Goal: Check status: Check status

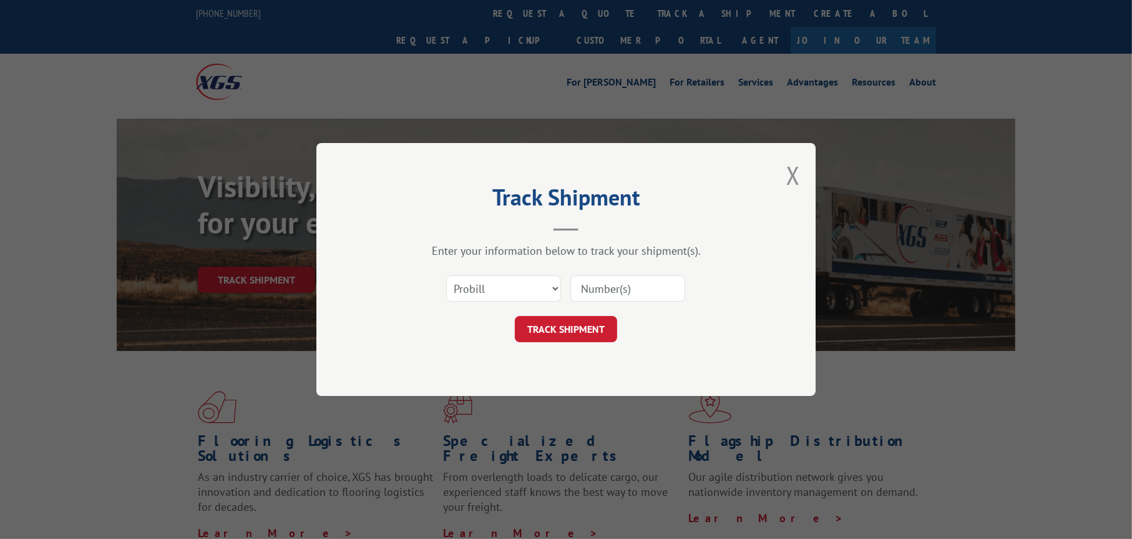
click at [651, 295] on input at bounding box center [627, 288] width 115 height 26
paste input "15987948"
type input "15987948"
drag, startPoint x: 595, startPoint y: 321, endPoint x: 637, endPoint y: 325, distance: 41.4
click at [595, 321] on button "TRACK SHIPMENT" at bounding box center [566, 329] width 102 height 26
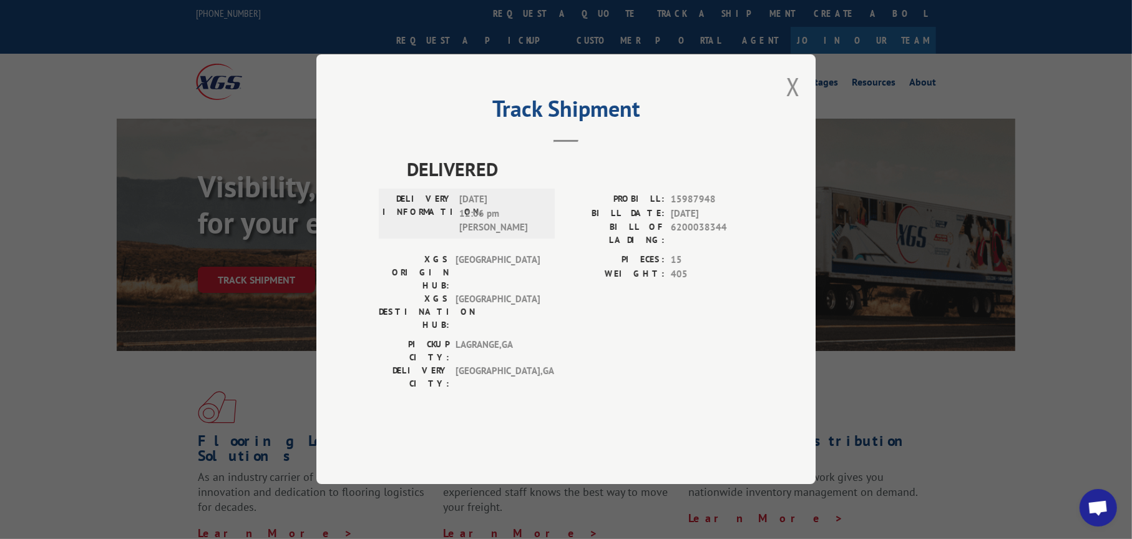
click at [691, 207] on span "15987948" at bounding box center [712, 200] width 82 height 14
copy span "15987948"
click at [725, 247] on span "6200038344" at bounding box center [712, 234] width 82 height 26
click at [795, 103] on button "Close modal" at bounding box center [793, 86] width 14 height 33
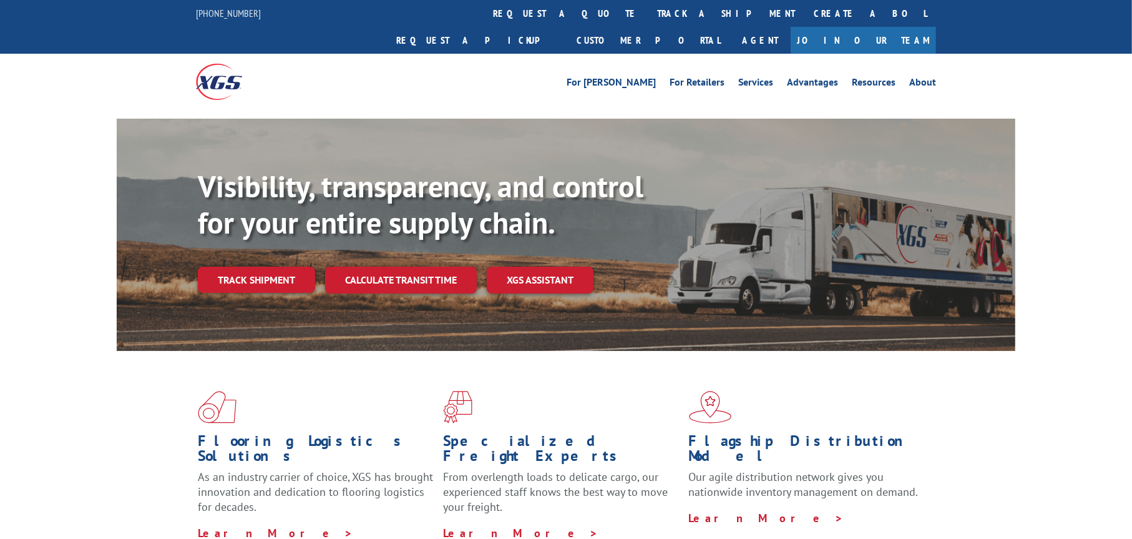
click at [255, 266] on link "Track shipment" at bounding box center [256, 279] width 117 height 26
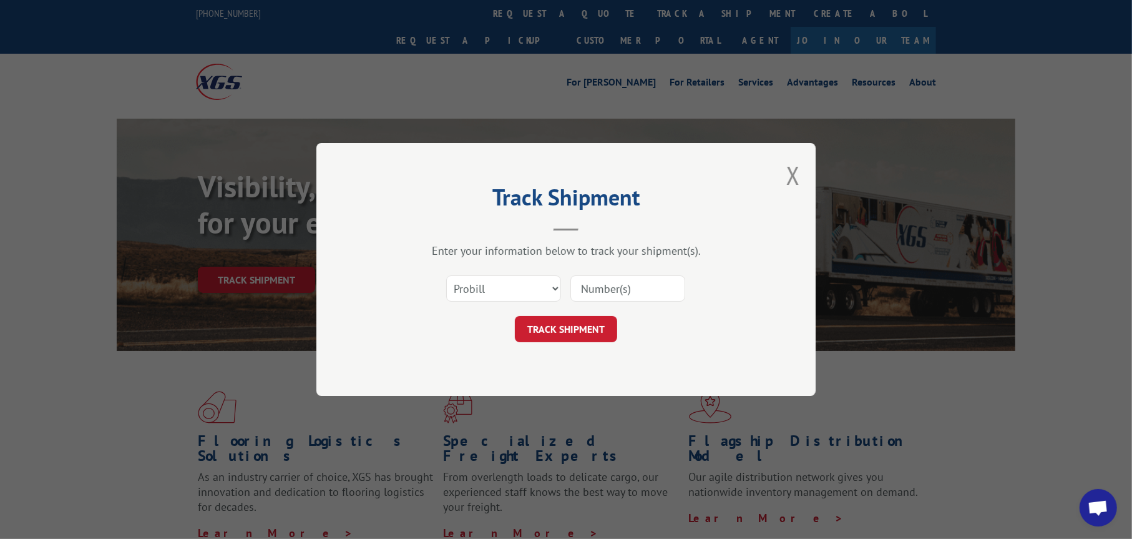
click at [632, 290] on input at bounding box center [627, 288] width 115 height 26
paste input "17618216"
type input "17618216"
click at [569, 336] on button "TRACK SHIPMENT" at bounding box center [566, 329] width 102 height 26
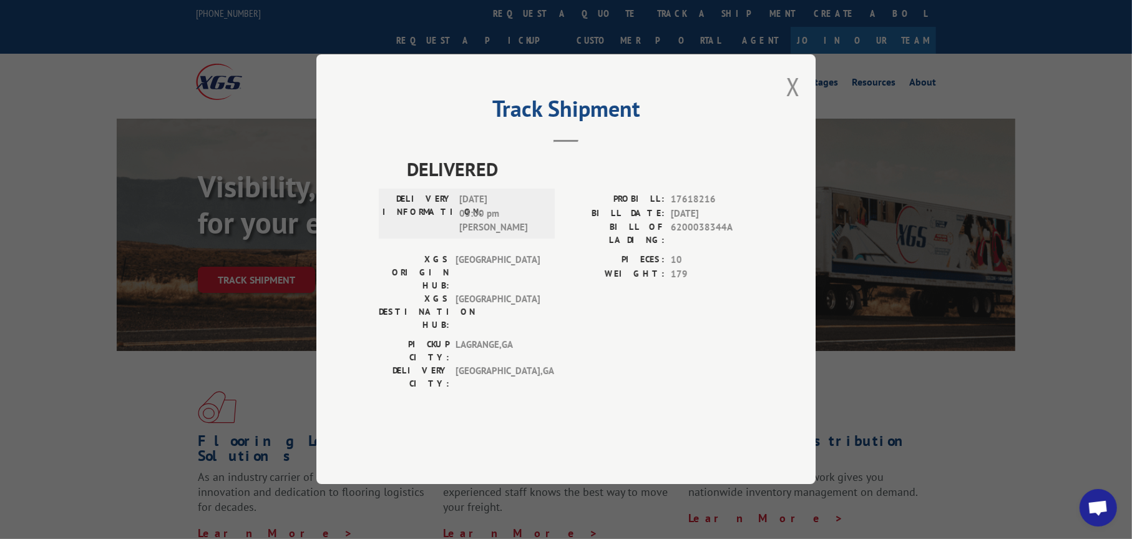
click at [683, 207] on span "17618216" at bounding box center [712, 200] width 82 height 14
copy span "17618216"
click at [713, 247] on span "6200038344A" at bounding box center [712, 234] width 82 height 26
drag, startPoint x: 723, startPoint y: 255, endPoint x: 675, endPoint y: 260, distance: 48.3
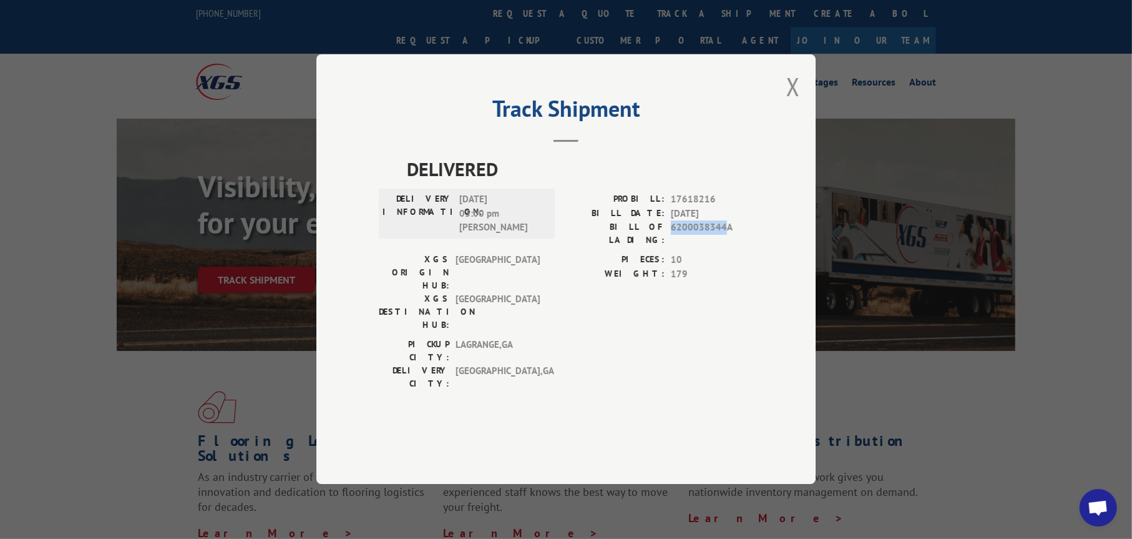
click at [674, 247] on span "6200038344A" at bounding box center [712, 234] width 82 height 26
copy span "200038344"
drag, startPoint x: 721, startPoint y: 266, endPoint x: 723, endPoint y: 258, distance: 8.9
click at [721, 253] on div "PROBILL: 17618216 BILL DATE: [DATE] BILL OF LADING: 6200038344A" at bounding box center [659, 223] width 187 height 61
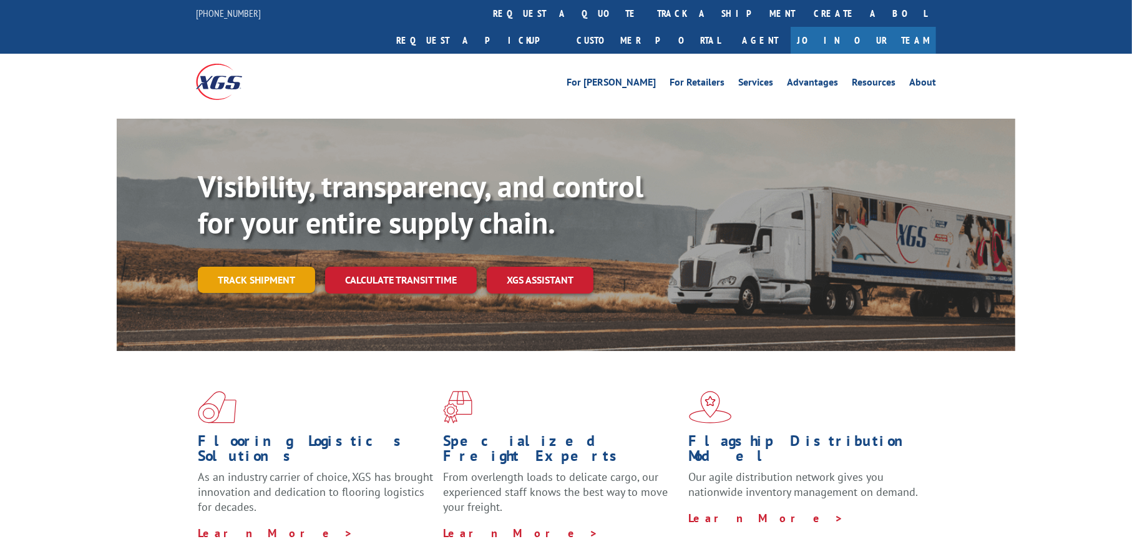
click at [287, 266] on link "Track shipment" at bounding box center [256, 279] width 117 height 26
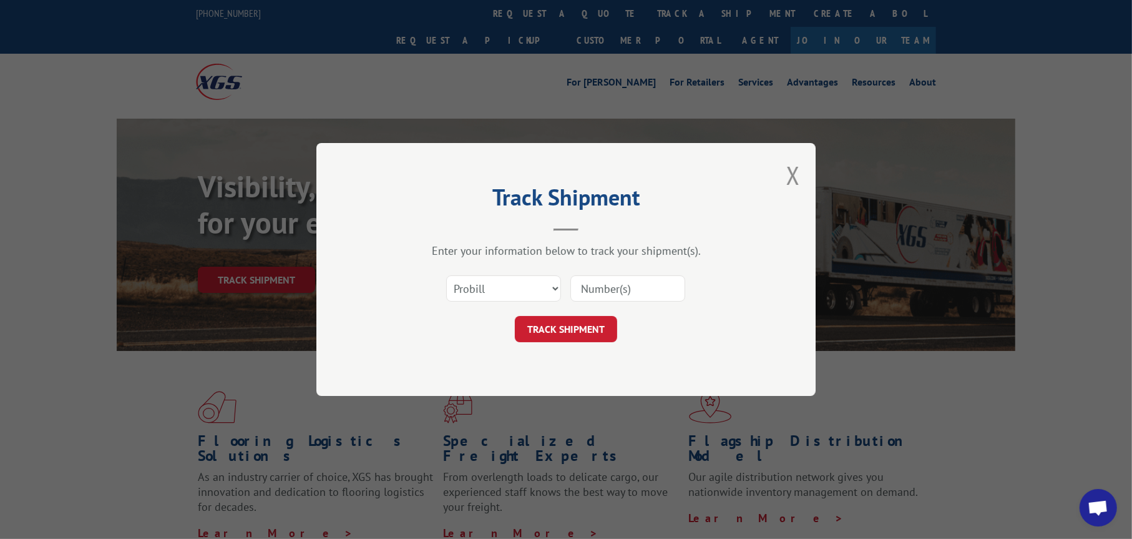
click at [596, 289] on input at bounding box center [627, 288] width 115 height 26
click at [632, 283] on input at bounding box center [627, 288] width 115 height 26
click at [612, 280] on input at bounding box center [627, 288] width 115 height 26
type input "15986466"
click at [597, 325] on button "TRACK SHIPMENT" at bounding box center [566, 329] width 102 height 26
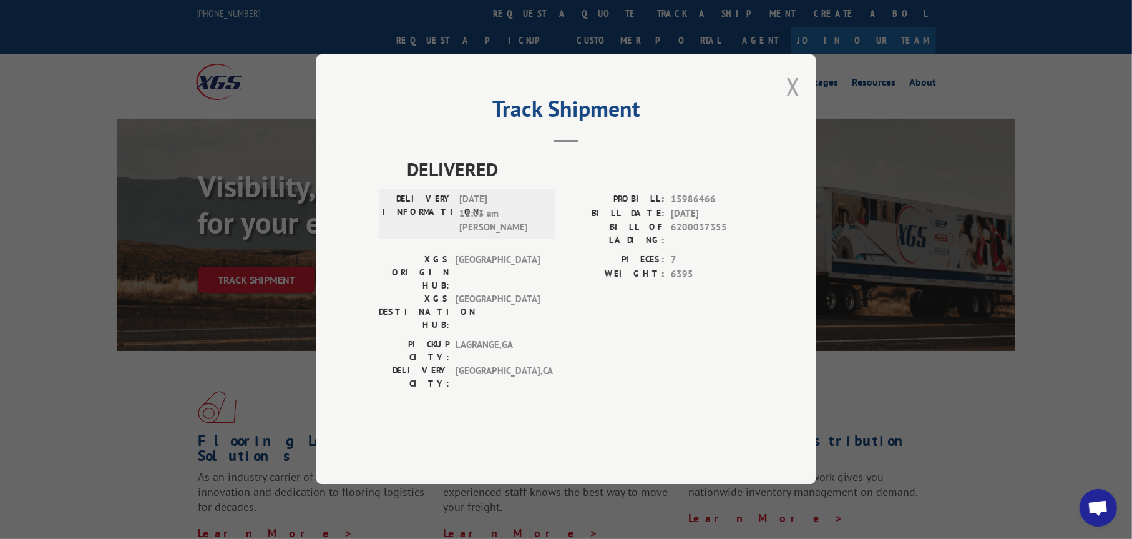
click at [793, 103] on button "Close modal" at bounding box center [793, 86] width 14 height 33
